Goal: Task Accomplishment & Management: Manage account settings

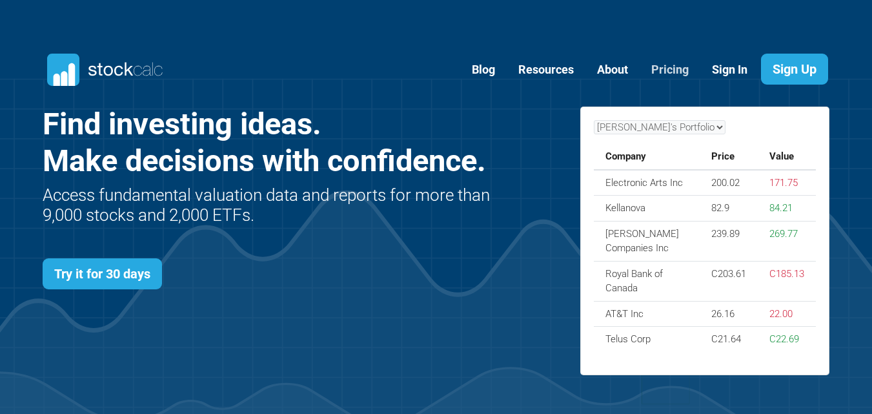
scroll to position [561, 826]
click at [734, 66] on link "Sign In" at bounding box center [729, 70] width 55 height 32
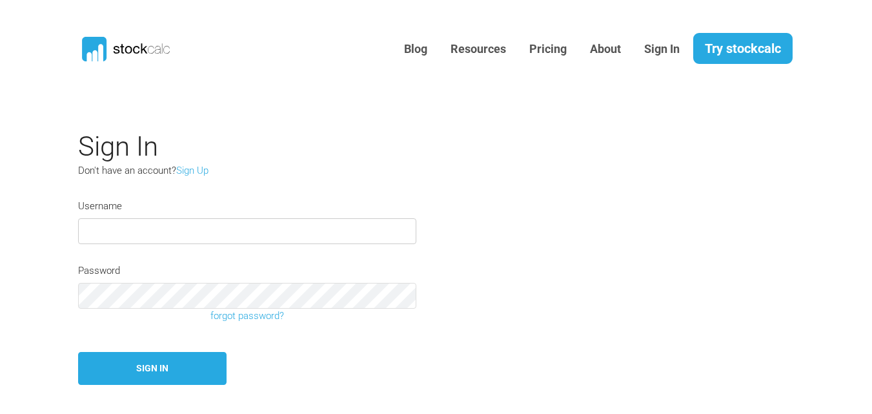
type input "test0139"
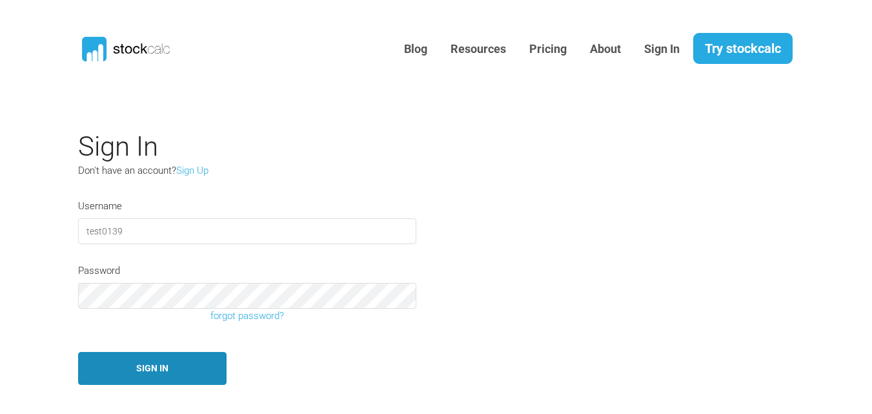
click at [146, 367] on button "Sign In" at bounding box center [152, 368] width 148 height 33
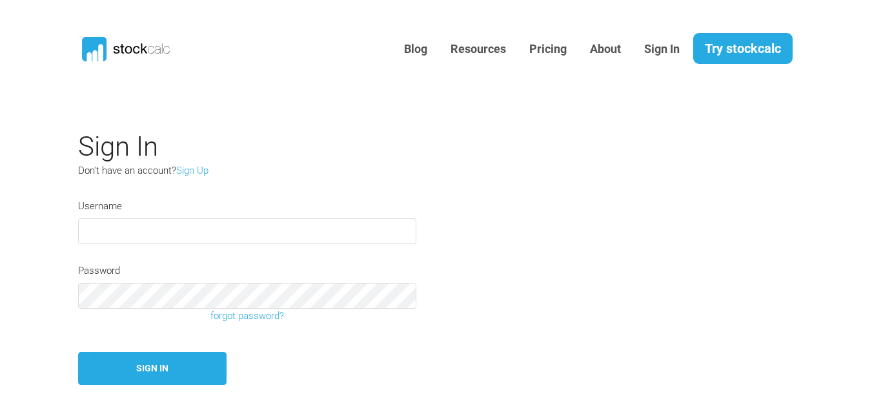
type input "test0139"
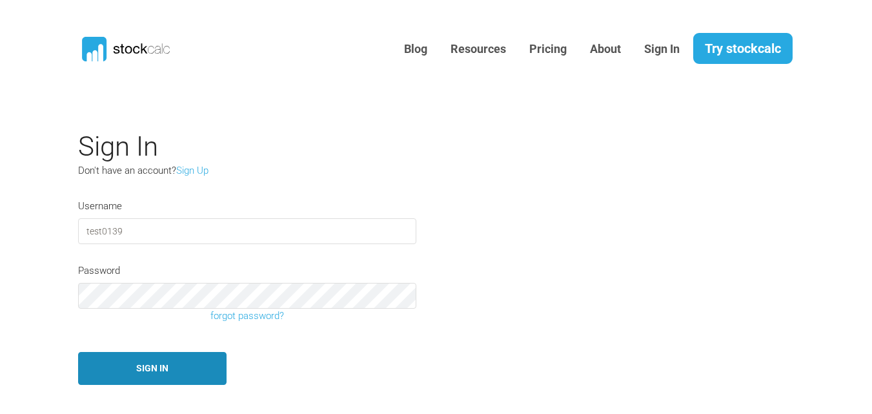
click at [157, 359] on button "Sign In" at bounding box center [152, 368] width 148 height 33
